Goal: Use online tool/utility: Utilize a website feature to perform a specific function

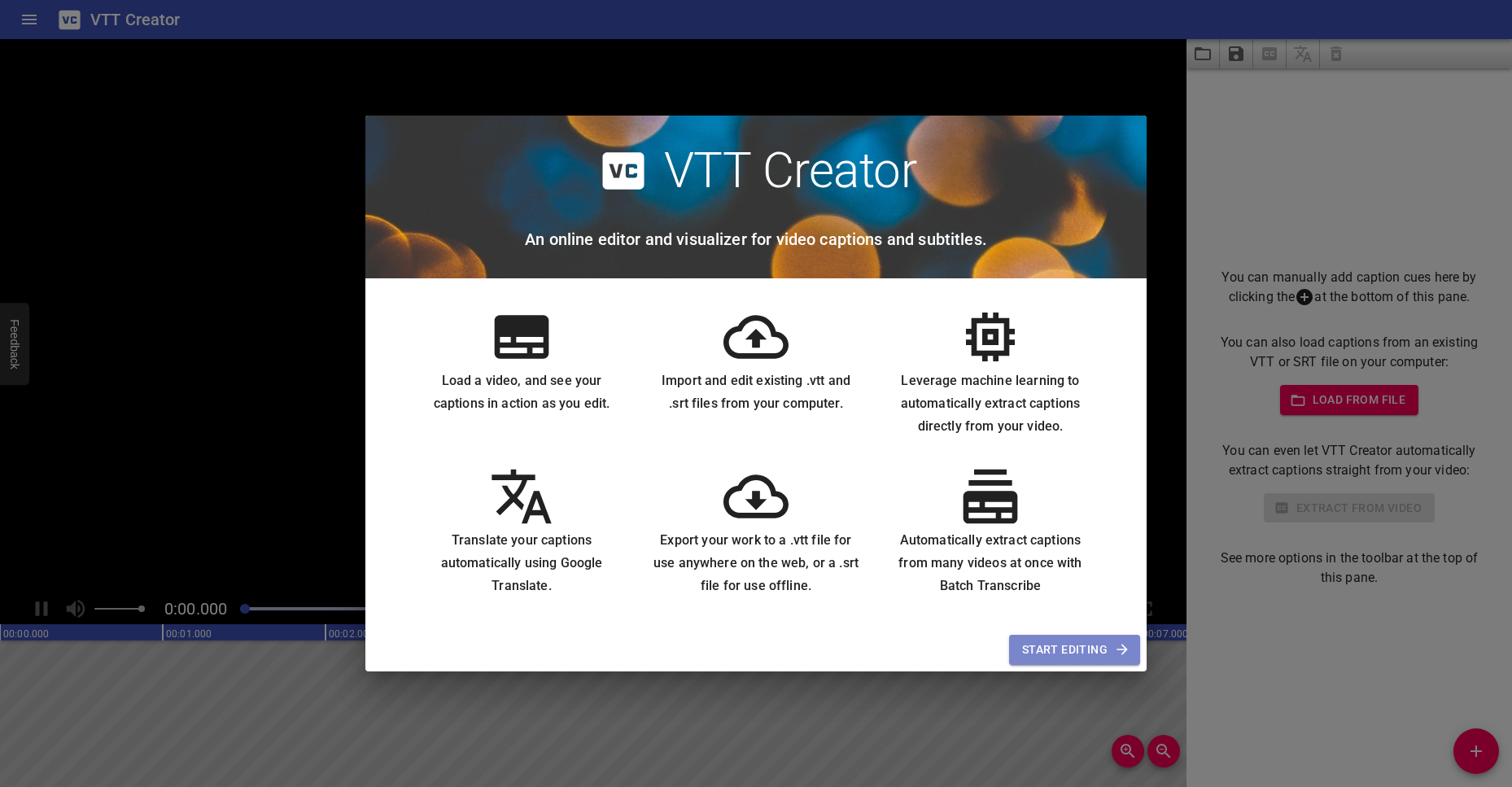
click at [1070, 642] on span "Start Editing" at bounding box center [1075, 650] width 105 height 21
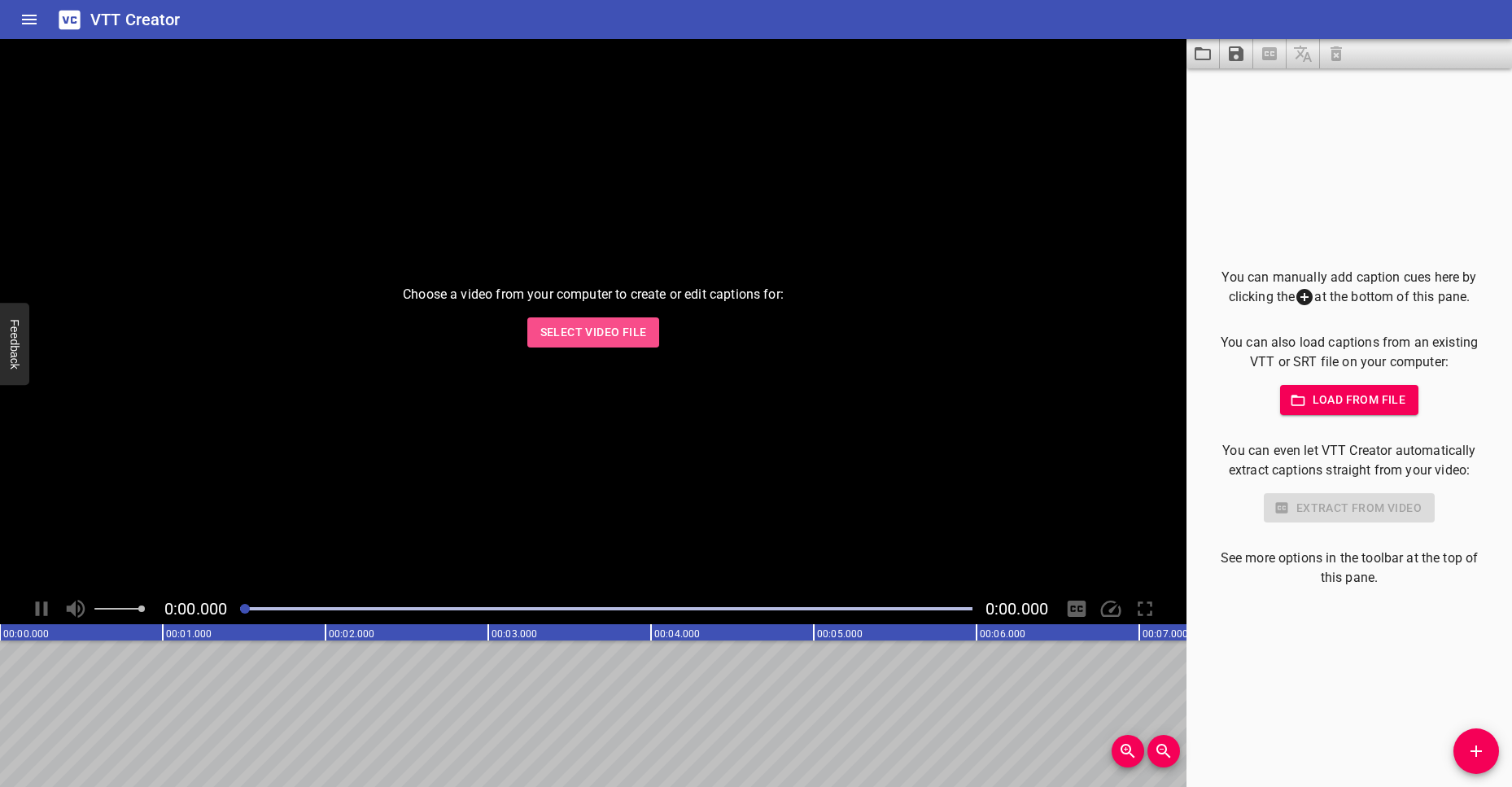
click at [604, 339] on span "Select Video File" at bounding box center [594, 332] width 107 height 21
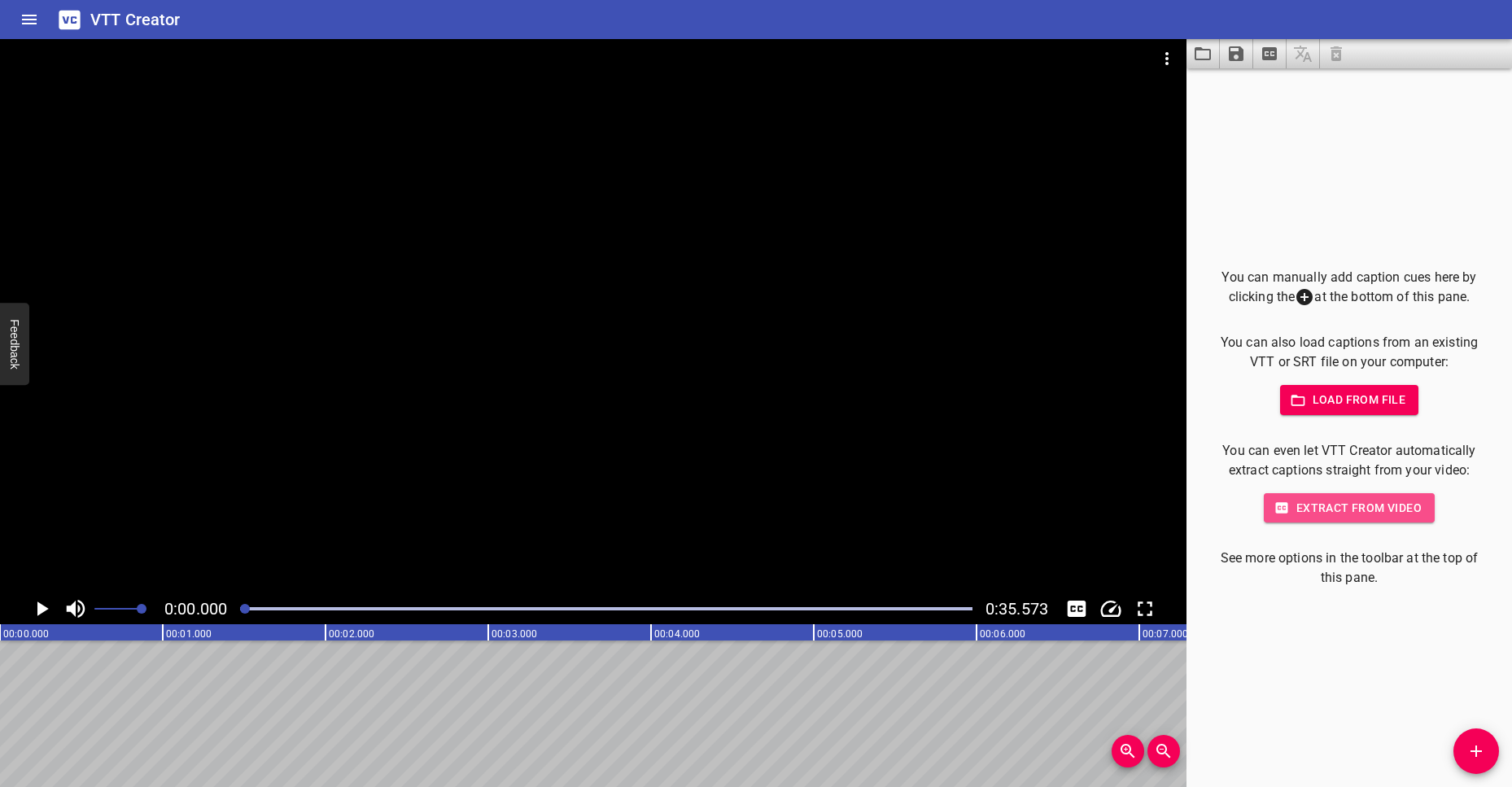
click at [1336, 510] on span "Extract from video" at bounding box center [1350, 509] width 145 height 21
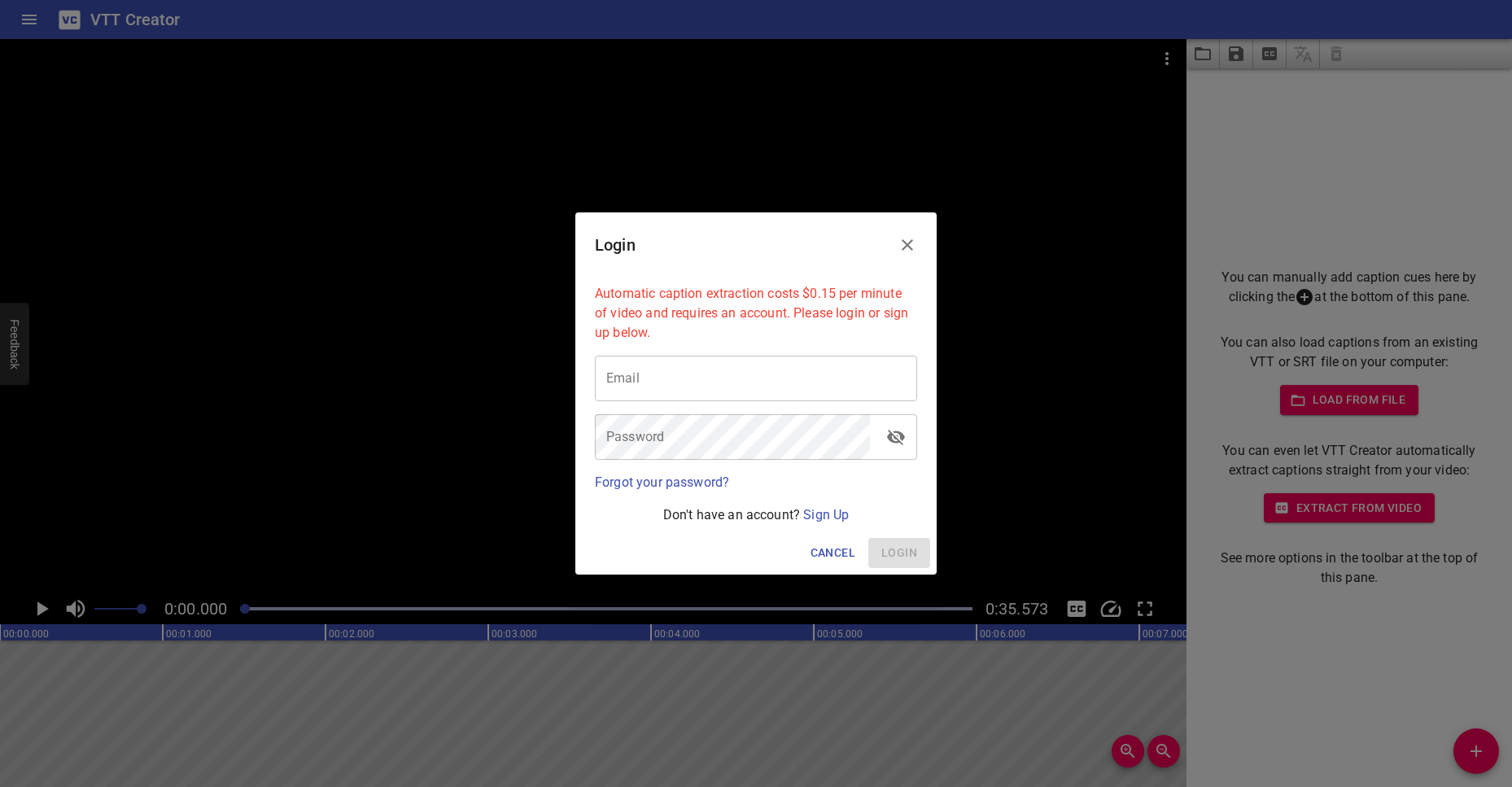
click at [902, 245] on icon "Close" at bounding box center [907, 245] width 20 height 20
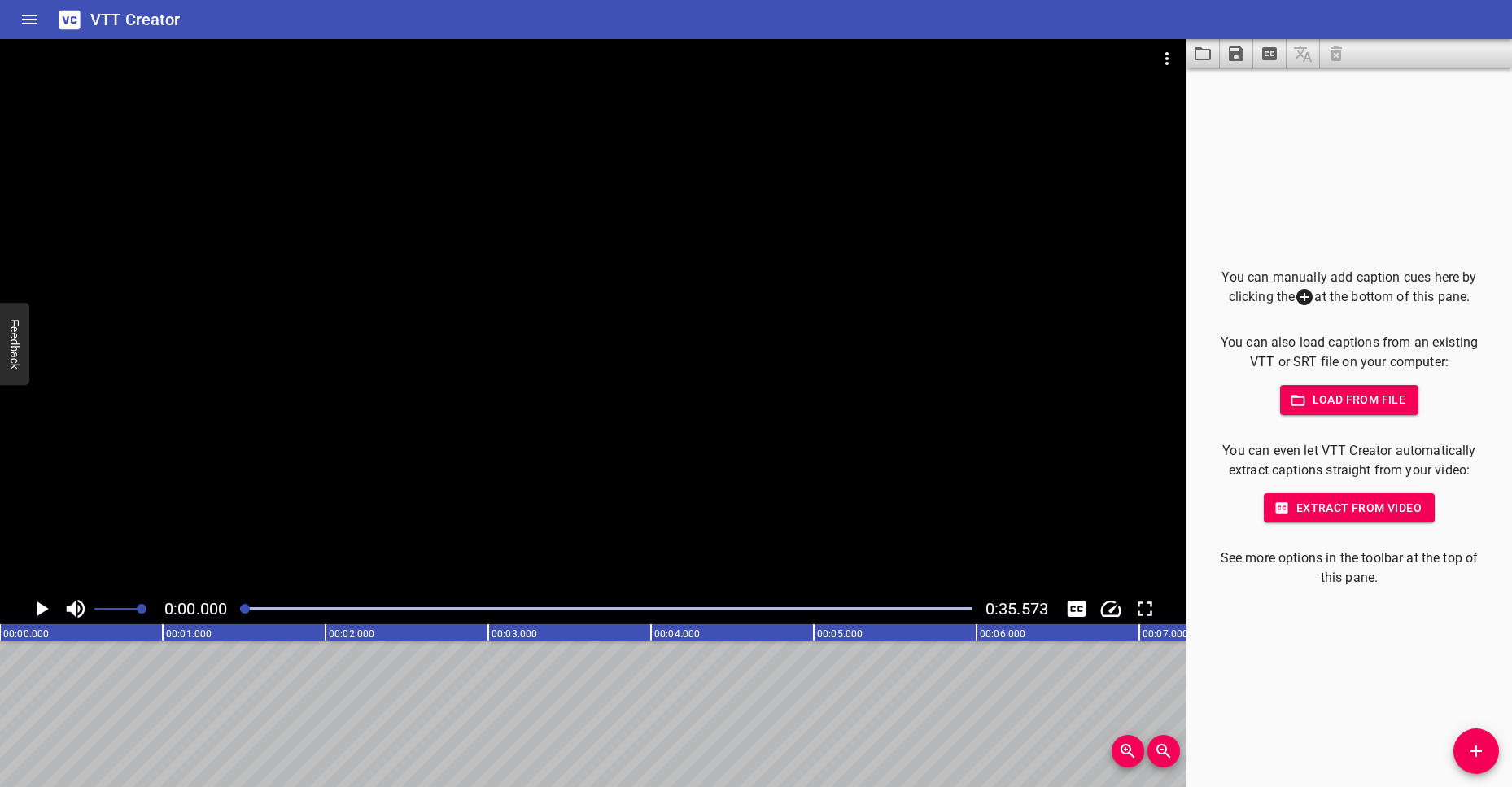
click at [1344, 515] on span "Extract from video" at bounding box center [1350, 509] width 145 height 21
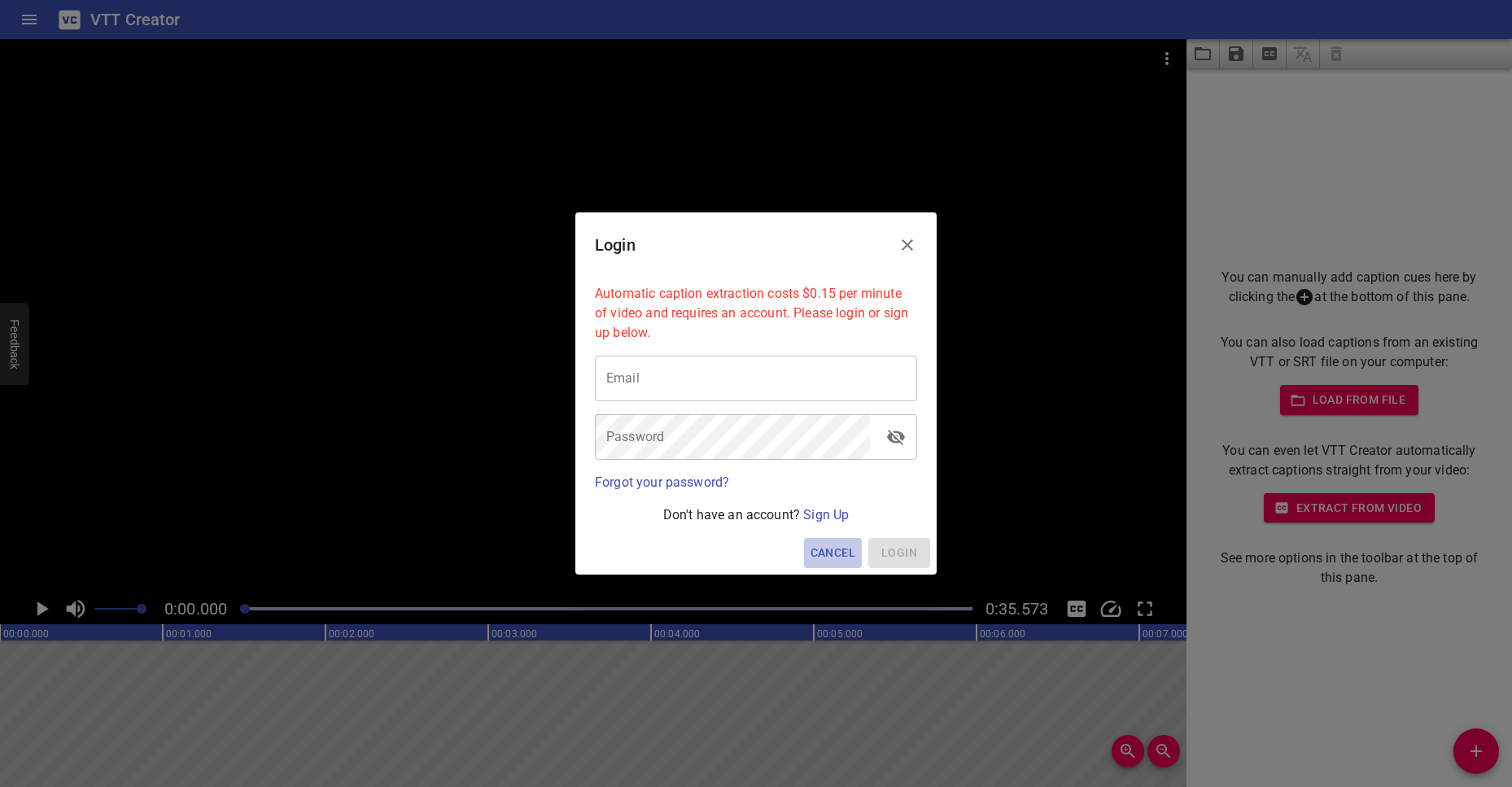
click at [827, 554] on span "Cancel" at bounding box center [833, 553] width 45 height 21
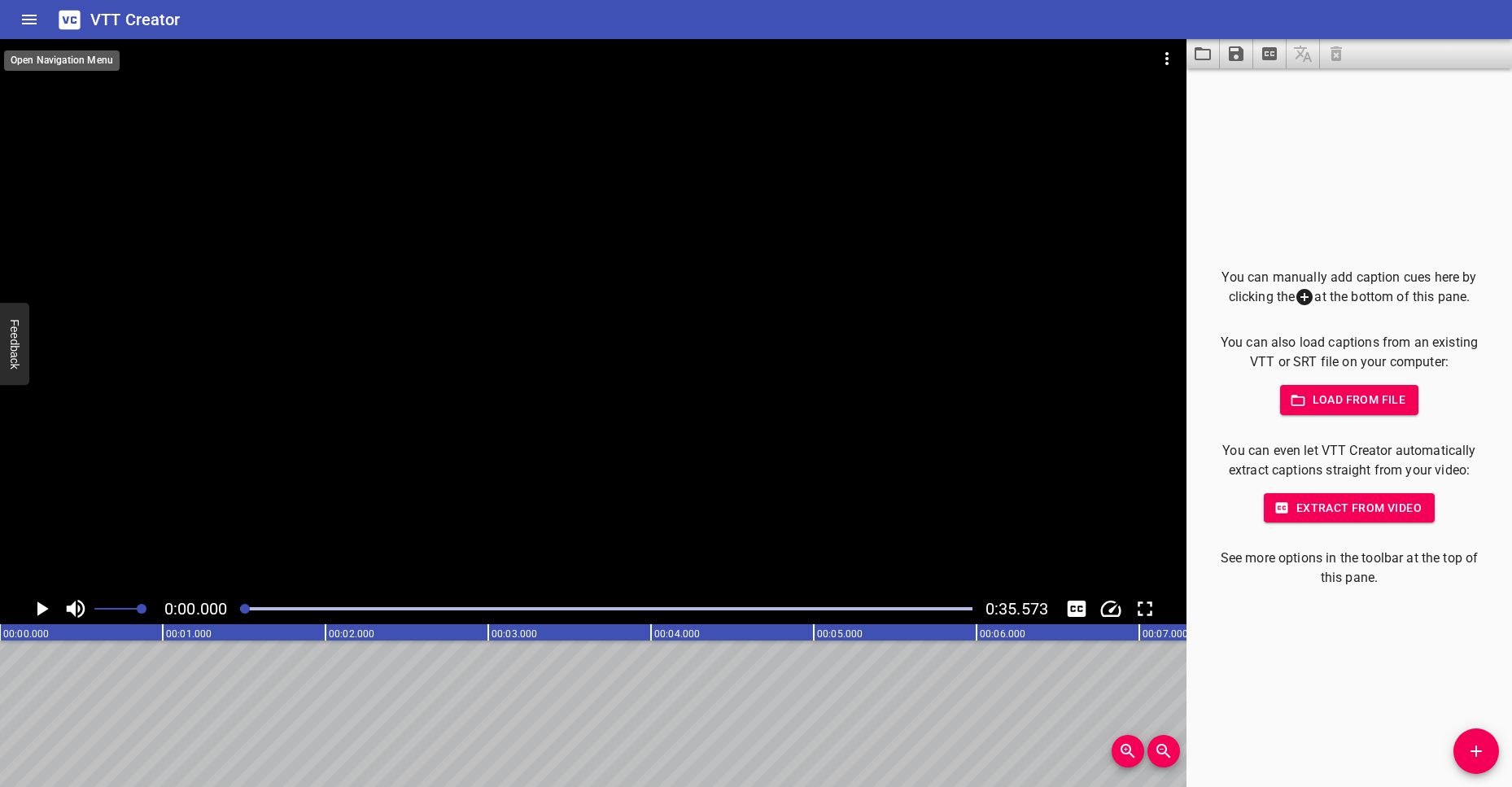
click at [26, 20] on icon "Home" at bounding box center [29, 19] width 15 height 9
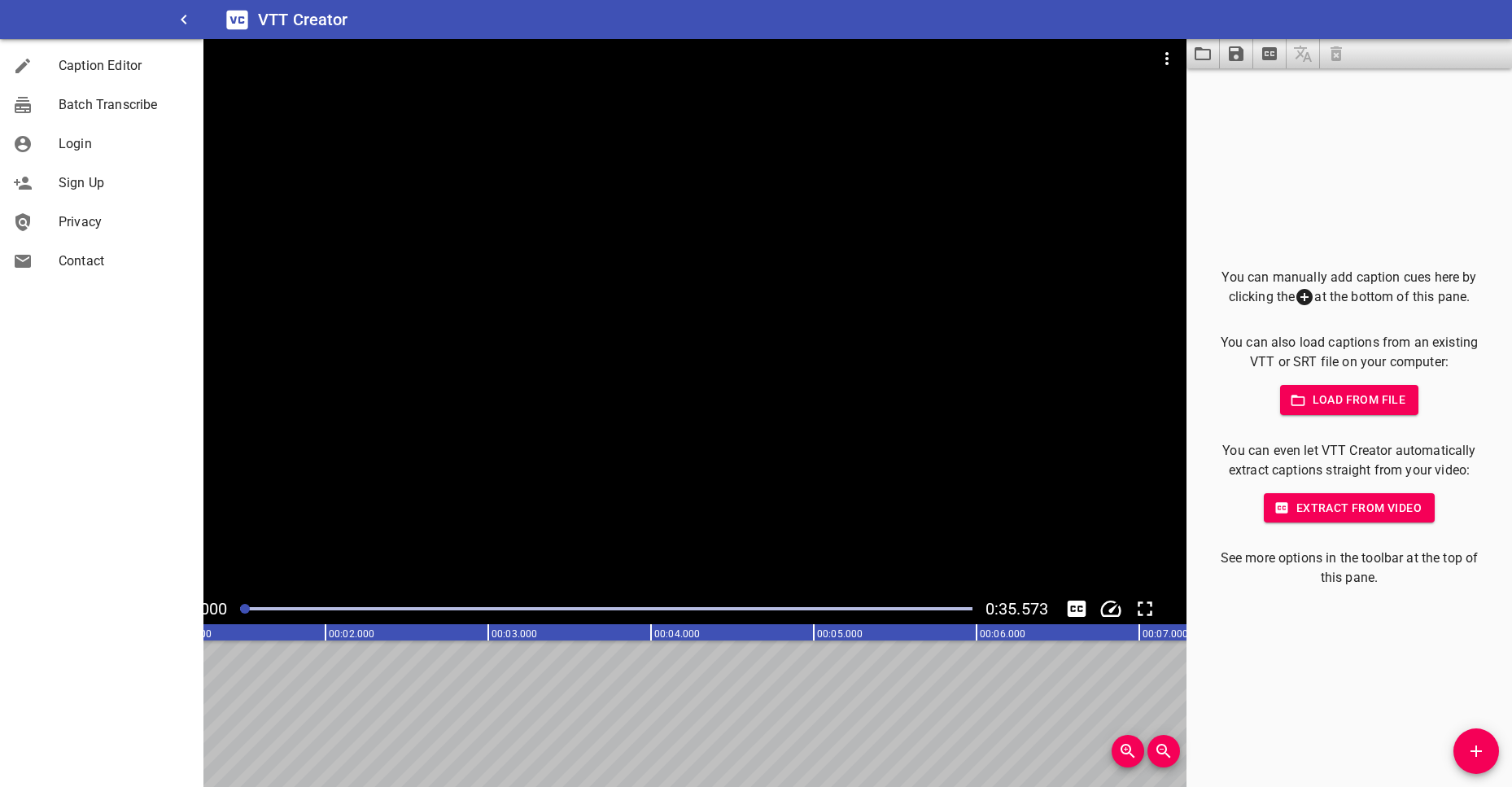
drag, startPoint x: 386, startPoint y: 643, endPoint x: 397, endPoint y: 629, distance: 17.8
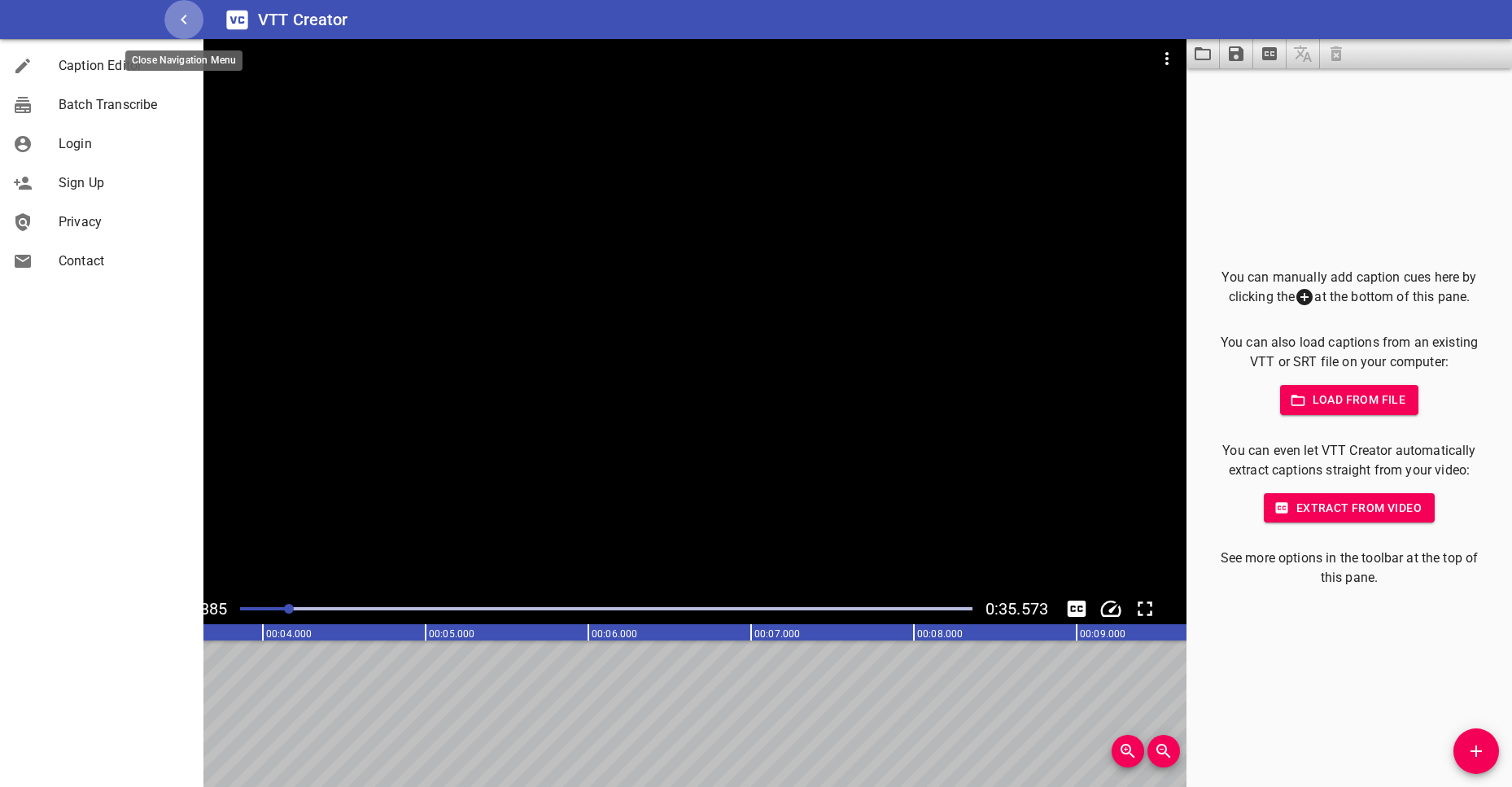
click at [182, 19] on icon "button" at bounding box center [183, 19] width 6 height 9
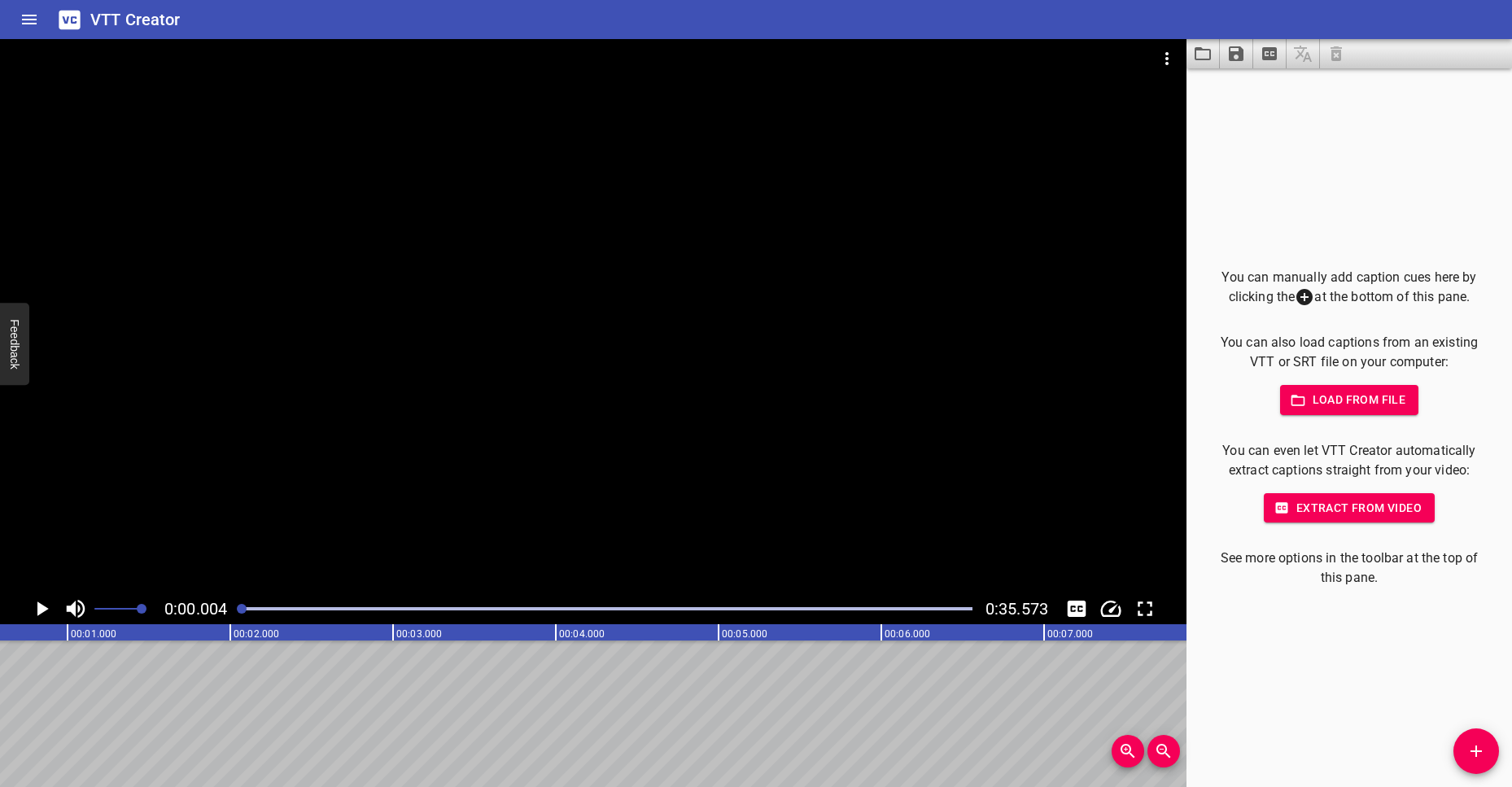
drag, startPoint x: 289, startPoint y: 609, endPoint x: 236, endPoint y: 613, distance: 53.2
click at [236, 613] on div at bounding box center [606, 608] width 752 height 23
click at [42, 606] on icon "Play/Pause" at bounding box center [43, 608] width 11 height 15
